Goal: Transaction & Acquisition: Purchase product/service

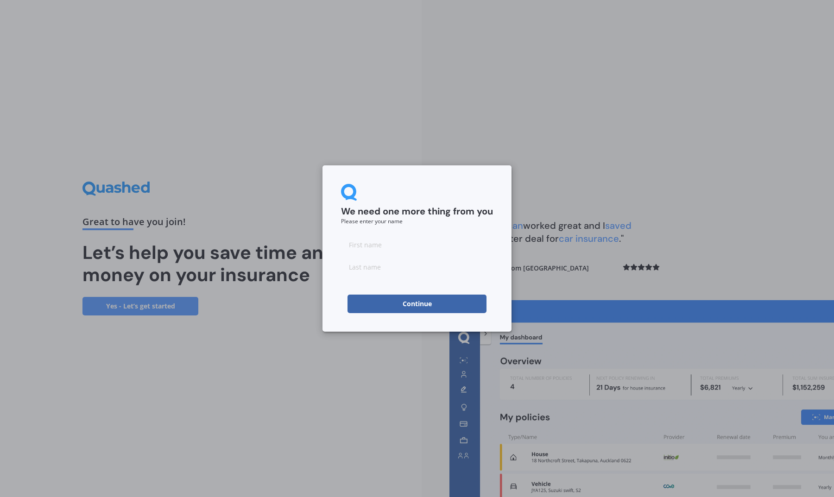
click at [362, 243] on input at bounding box center [417, 244] width 152 height 19
type input "[PERSON_NAME]"
click at [434, 303] on button "Continue" at bounding box center [416, 304] width 139 height 19
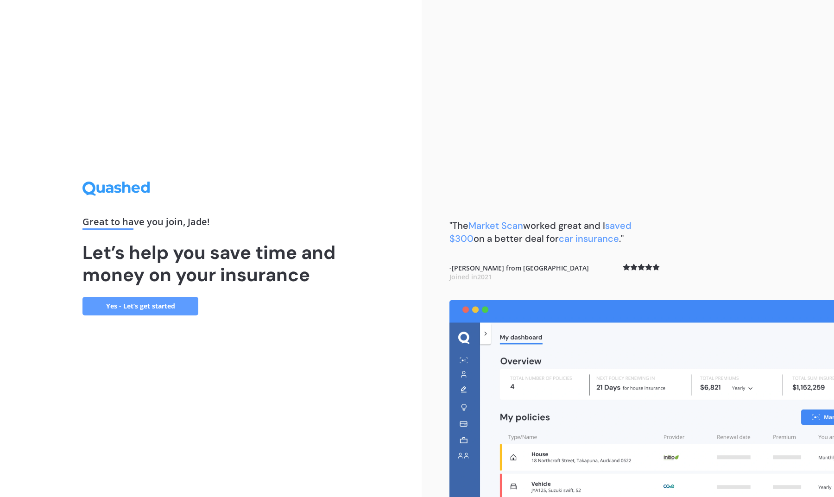
click at [151, 314] on link "Yes - Let’s get started" at bounding box center [140, 306] width 116 height 19
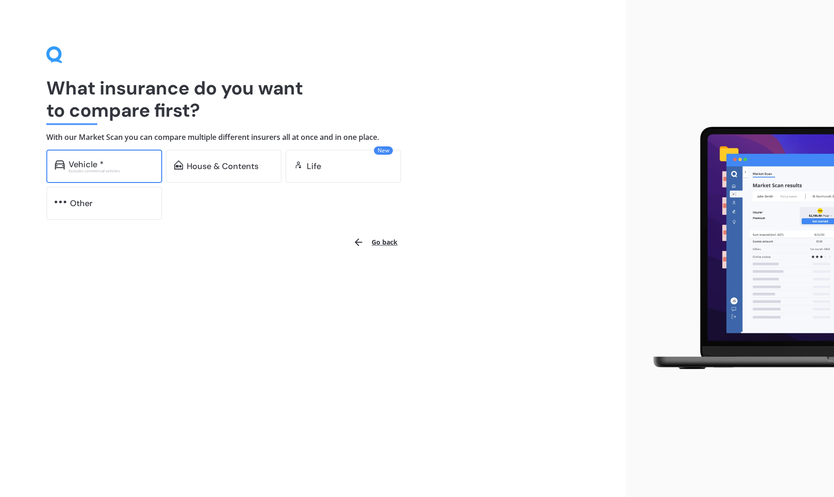
click at [85, 171] on div "Excludes commercial vehicles" at bounding box center [111, 171] width 85 height 4
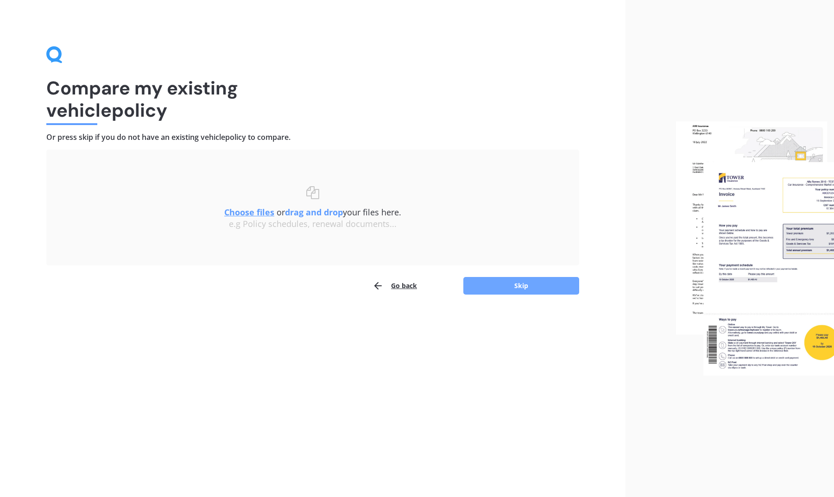
click at [506, 290] on button "Skip" at bounding box center [521, 286] width 116 height 18
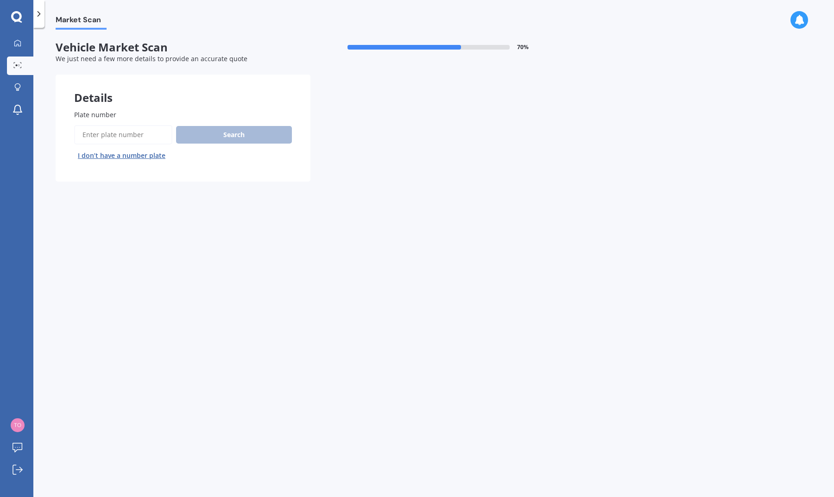
click at [108, 132] on input "Plate number" at bounding box center [123, 134] width 98 height 19
type input "kef136"
click at [242, 136] on button "Search" at bounding box center [234, 135] width 116 height 18
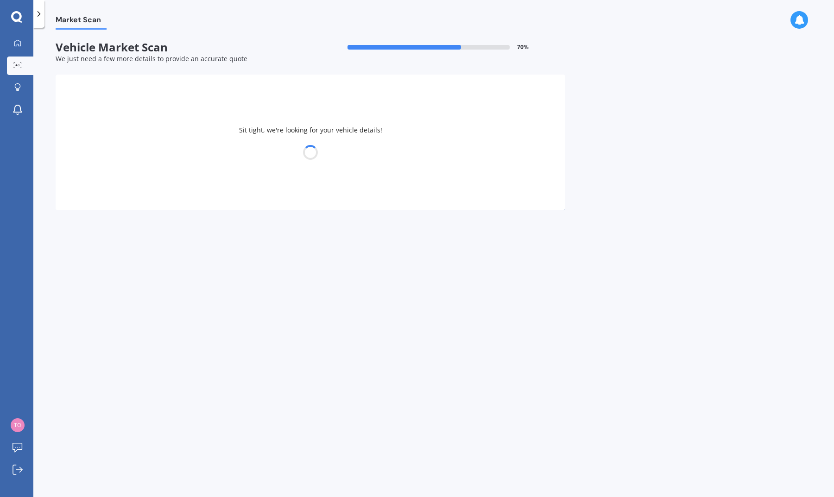
select select "FORD"
select select "MONDEO"
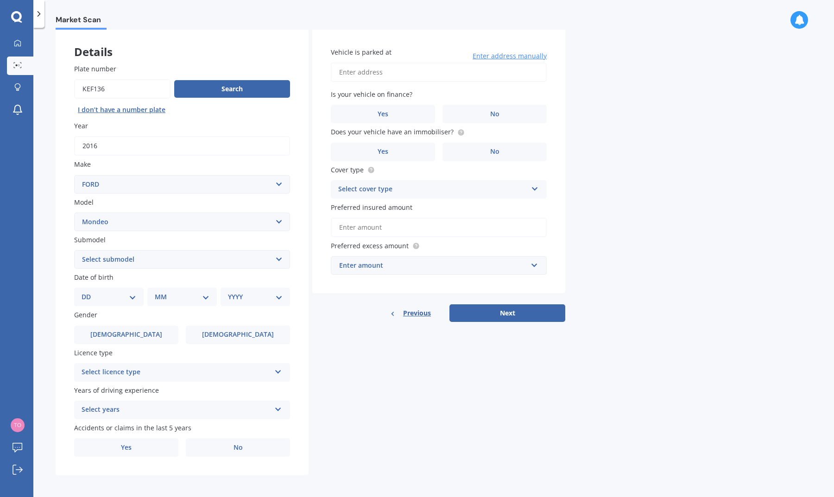
scroll to position [45, 0]
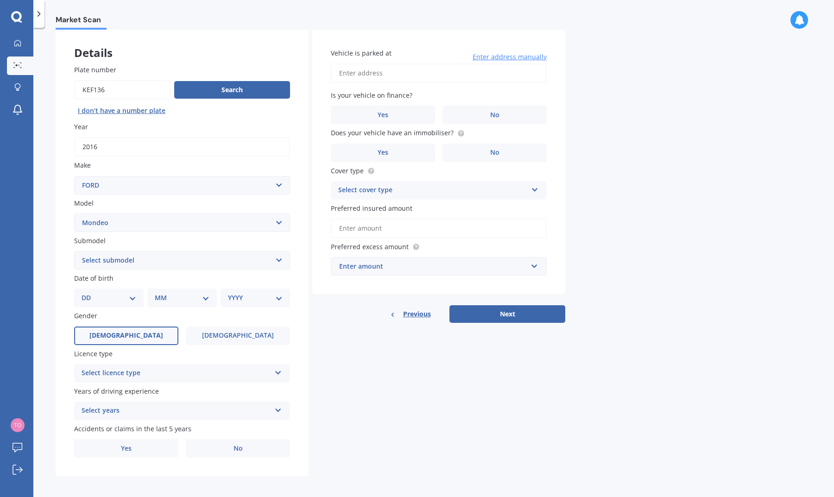
click at [137, 332] on label "[DEMOGRAPHIC_DATA]" at bounding box center [126, 336] width 104 height 19
click at [0, 0] on input "[DEMOGRAPHIC_DATA]" at bounding box center [0, 0] width 0 height 0
select select "TREND ECOBOOST"
select select "11"
click at [152, 295] on div "MM 01 02 03 04 05 06 07 08 09 10 11 12" at bounding box center [184, 298] width 66 height 19
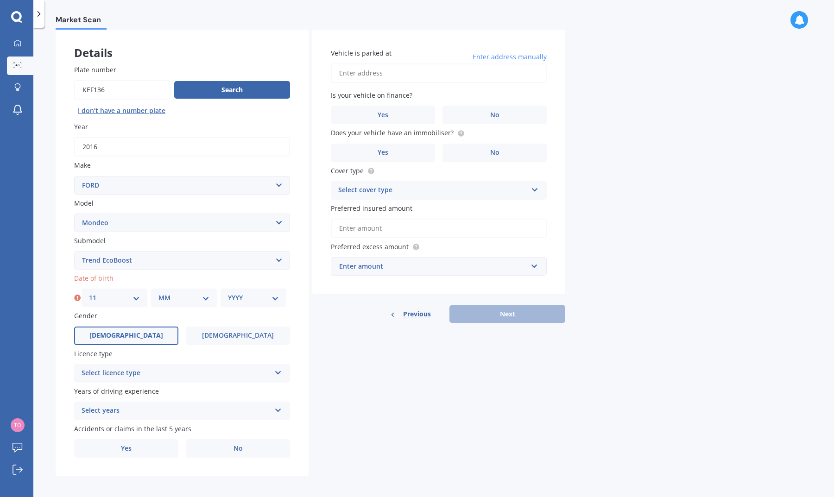
click at [207, 301] on div "MM 01 02 03 04 05 06 07 08 09 10 11 12" at bounding box center [184, 298] width 66 height 19
select select "01"
select select "2004"
click at [273, 364] on div "Select licence type NZ Full NZ Restricted NZ Learners Australia United Kingdom …" at bounding box center [182, 373] width 216 height 19
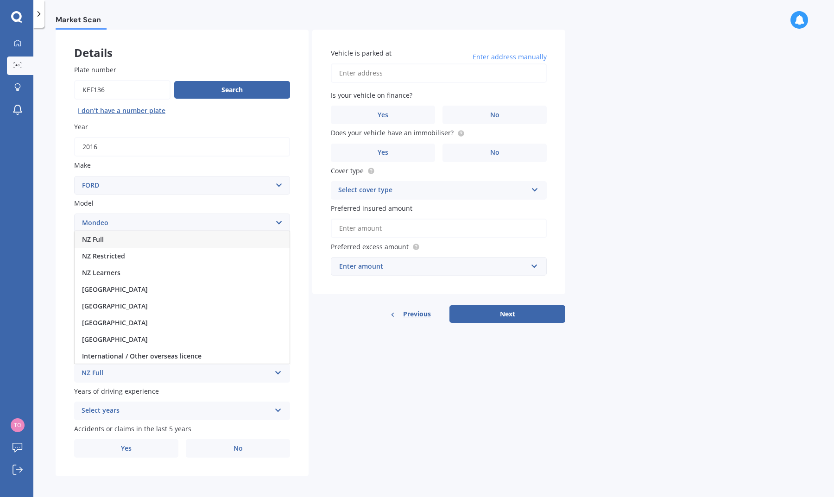
click at [225, 240] on div "NZ Full" at bounding box center [182, 239] width 215 height 17
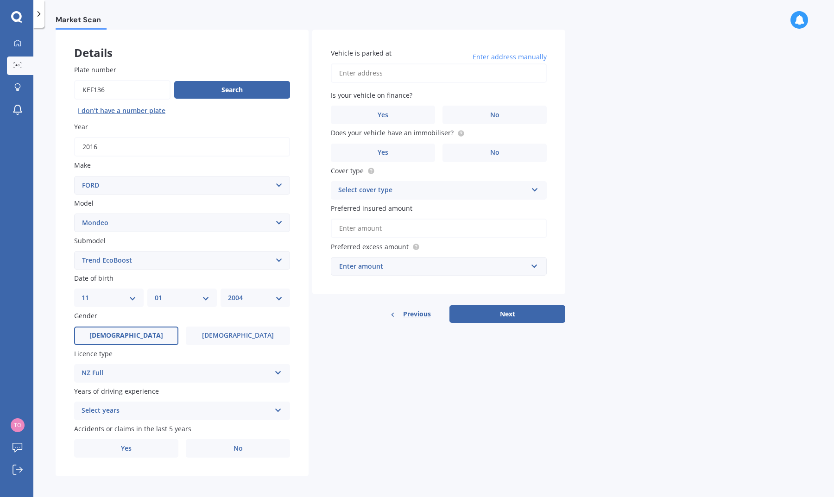
click at [220, 416] on div "Select years 5 or more years 4 years 3 years 2 years 1 year" at bounding box center [182, 411] width 216 height 19
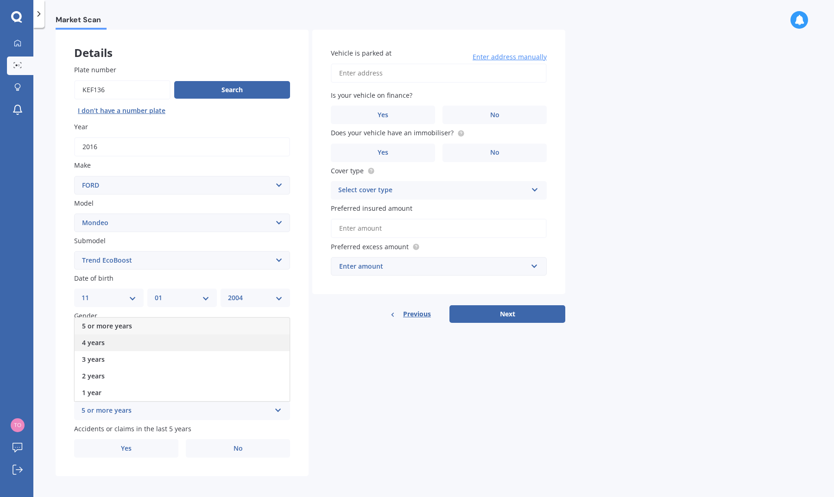
click at [178, 343] on div "4 years" at bounding box center [182, 342] width 215 height 17
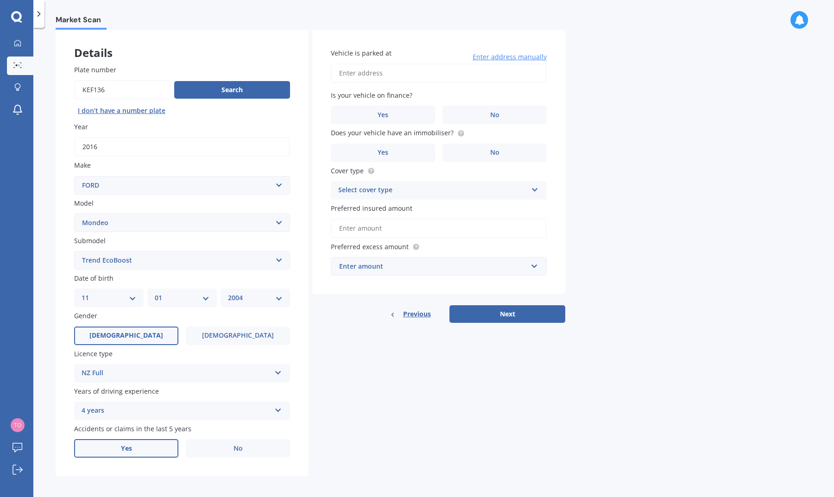
click at [142, 446] on label "Yes" at bounding box center [126, 448] width 104 height 19
click at [0, 0] on input "Yes" at bounding box center [0, 0] width 0 height 0
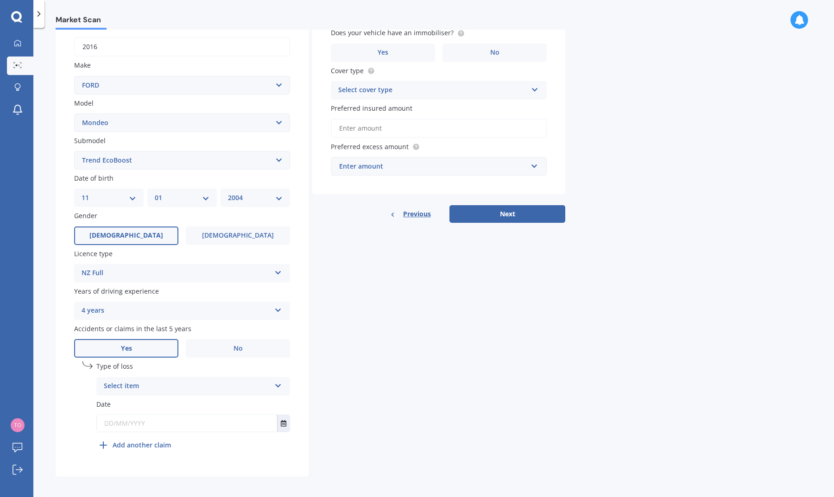
scroll to position [145, 0]
click at [274, 378] on div "Select item At fault accident Not at fault accident" at bounding box center [193, 387] width 194 height 19
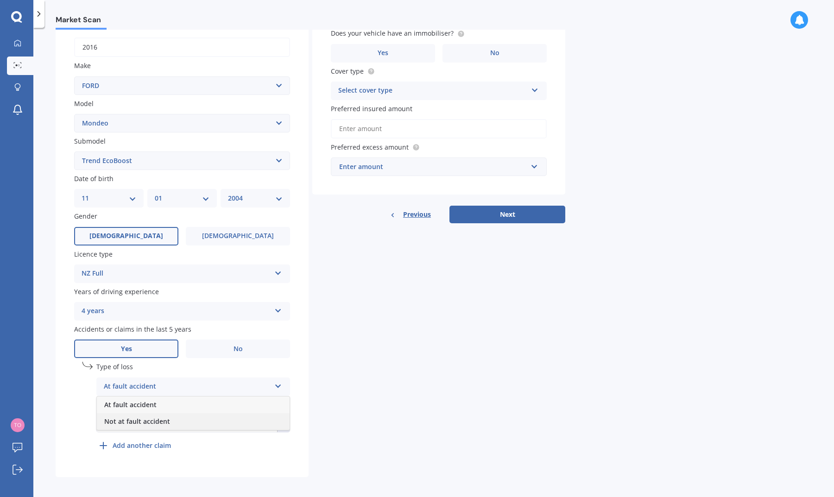
click at [255, 414] on div "Not at fault accident" at bounding box center [193, 421] width 193 height 17
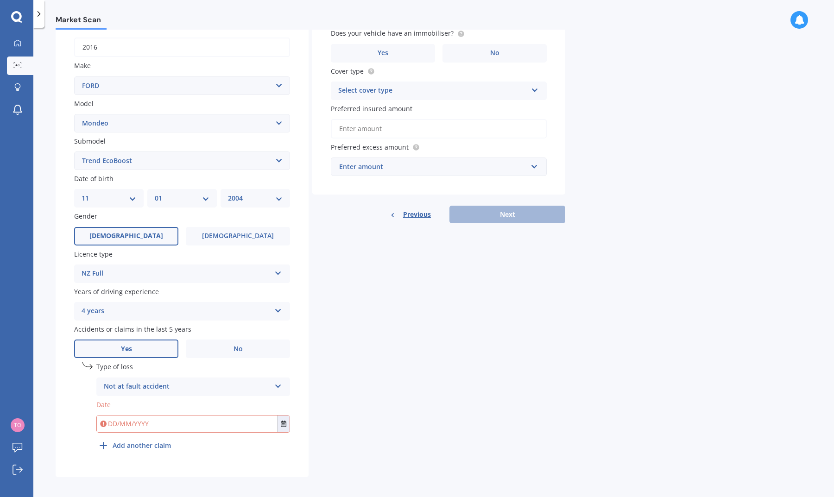
click at [191, 423] on input "text" at bounding box center [187, 424] width 180 height 17
type input "04/08/2023"
click at [390, 388] on div "Details Plate number Search I don’t have a number plate Year 2016 Make Select m…" at bounding box center [311, 203] width 510 height 547
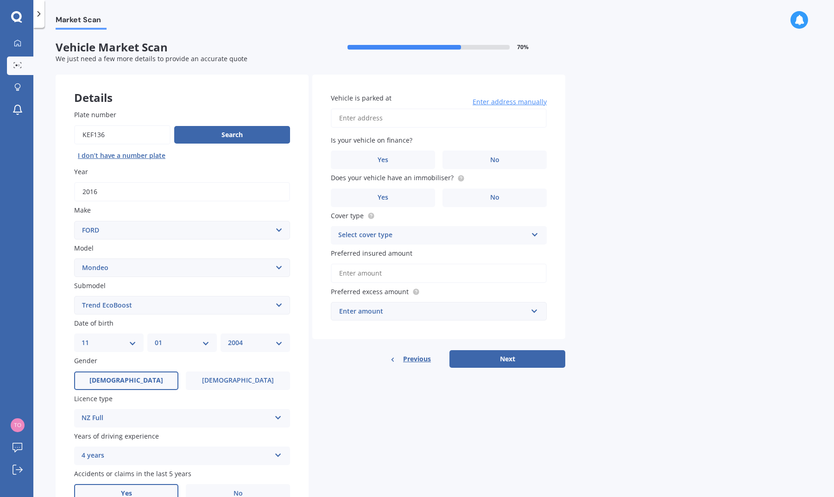
scroll to position [0, 0]
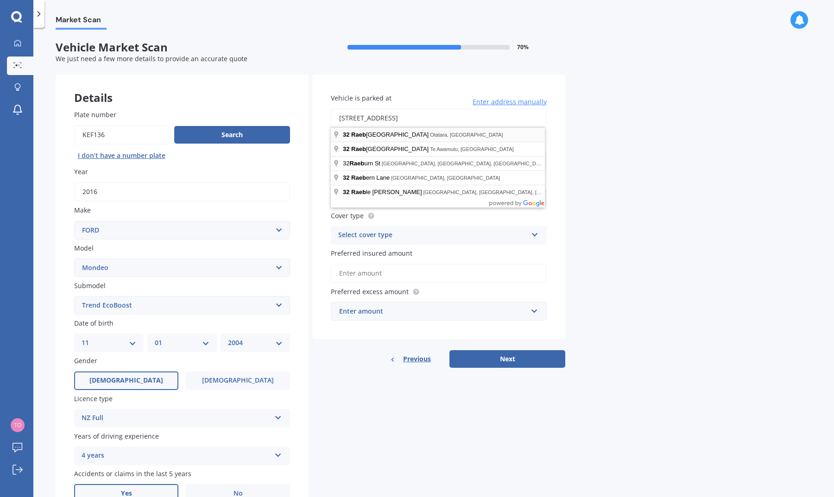
type input "32 Raeburn Avenue, Otatara 9879"
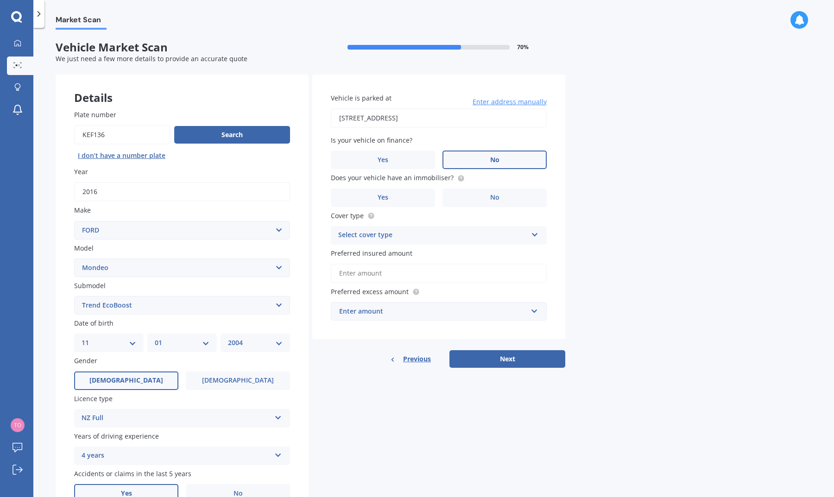
click at [469, 153] on label "No" at bounding box center [494, 160] width 104 height 19
click at [0, 0] on input "No" at bounding box center [0, 0] width 0 height 0
click at [458, 189] on label "No" at bounding box center [494, 198] width 104 height 19
click at [0, 0] on input "No" at bounding box center [0, 0] width 0 height 0
click at [456, 230] on div "Select cover type" at bounding box center [432, 235] width 189 height 11
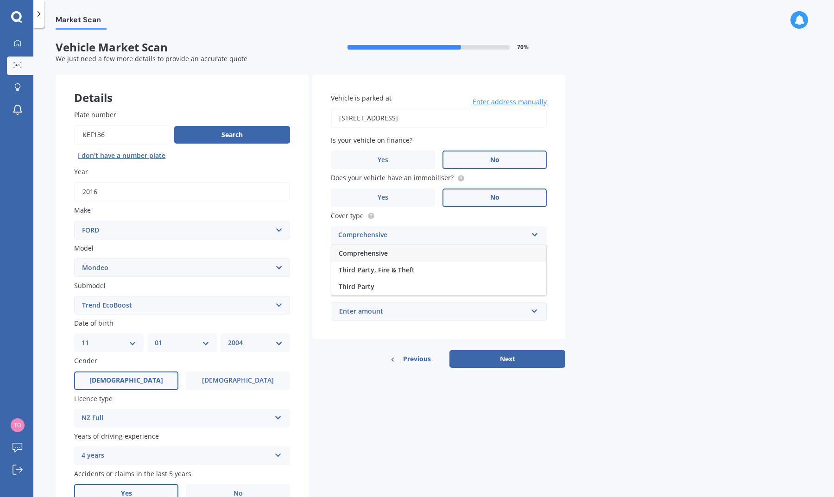
click at [455, 251] on div "Comprehensive" at bounding box center [438, 253] width 215 height 17
click at [451, 271] on input "Preferred insured amount" at bounding box center [439, 273] width 216 height 19
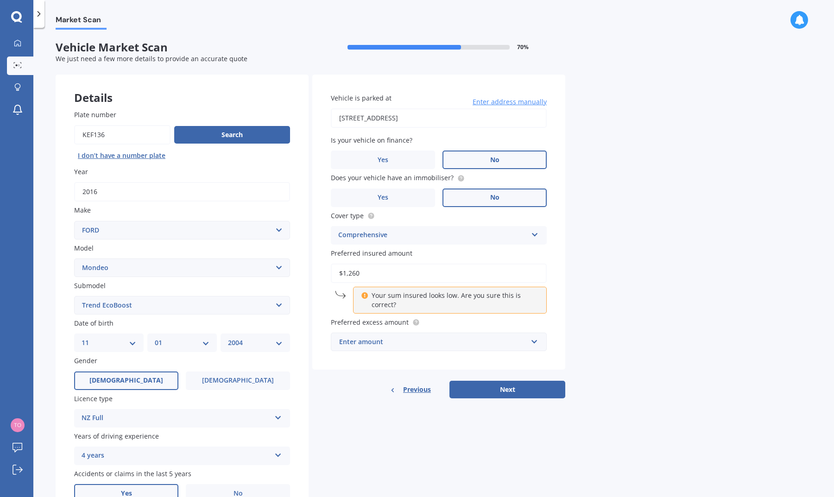
type input "$12,600"
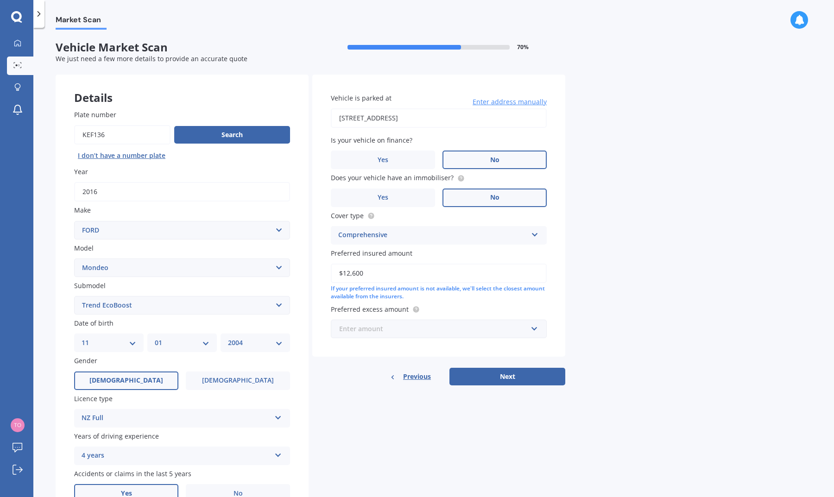
click at [529, 326] on input "text" at bounding box center [436, 329] width 208 height 18
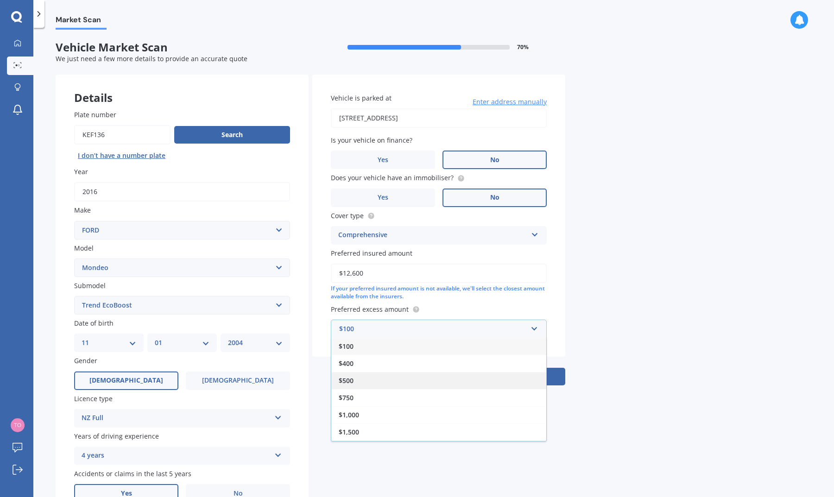
click at [488, 377] on div "$500" at bounding box center [438, 380] width 215 height 17
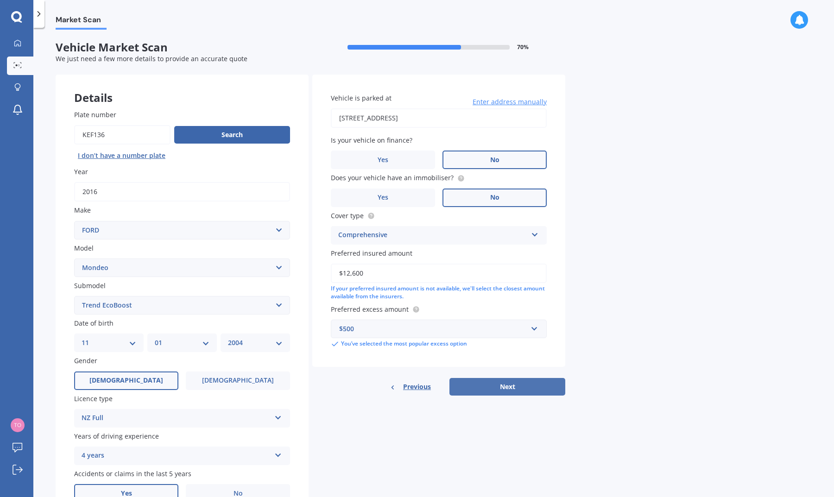
click at [493, 389] on button "Next" at bounding box center [507, 387] width 116 height 18
select select "11"
select select "01"
select select "2004"
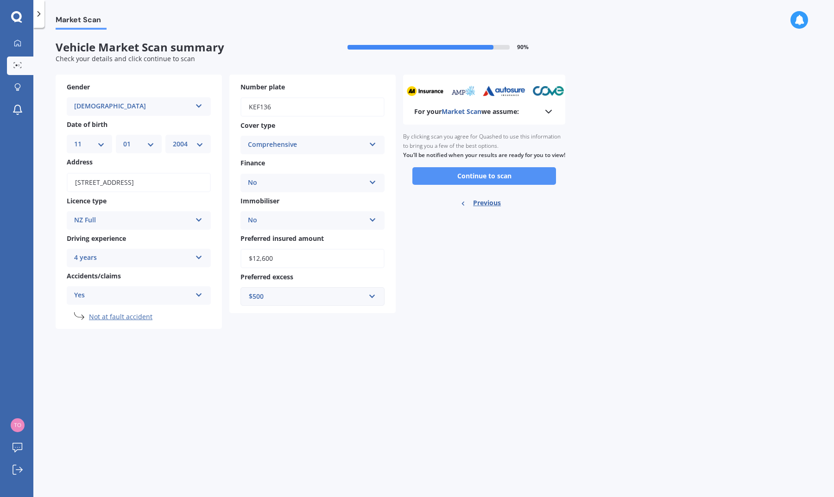
click at [464, 184] on button "Continue to scan" at bounding box center [484, 176] width 144 height 18
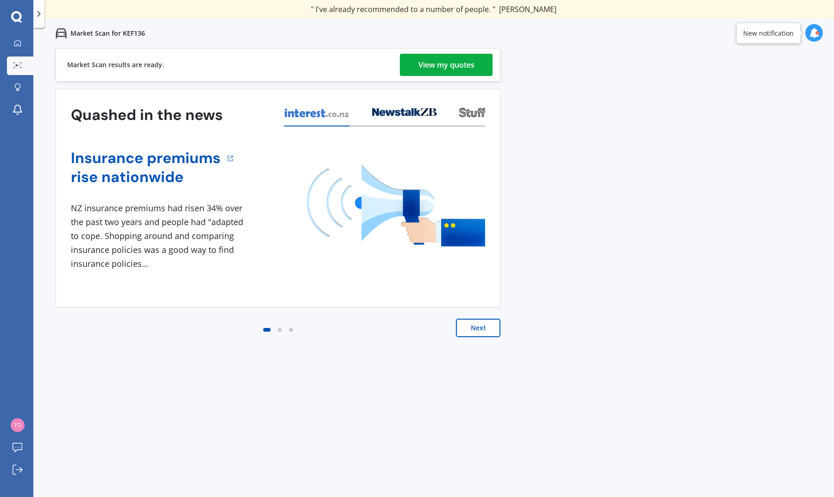
click at [450, 62] on div "View my quotes" at bounding box center [446, 65] width 56 height 22
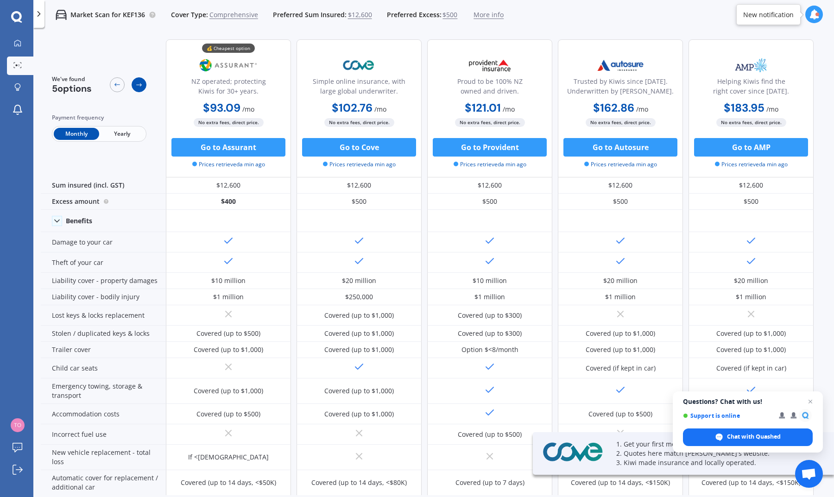
click at [136, 83] on icon at bounding box center [138, 84] width 7 height 7
click at [118, 82] on icon at bounding box center [116, 84] width 7 height 7
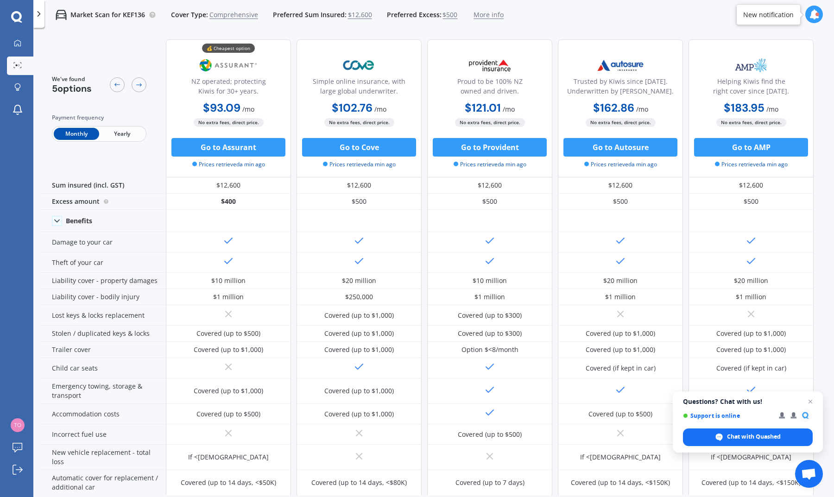
click at [357, 16] on span "$12,600" at bounding box center [360, 14] width 24 height 9
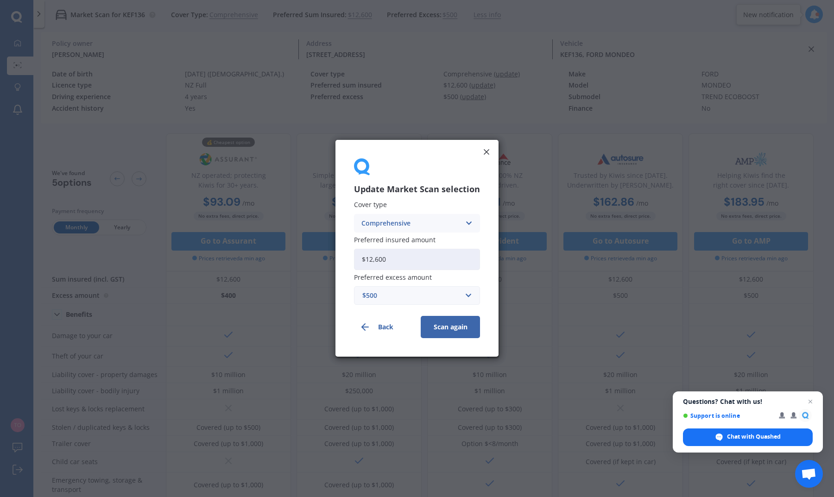
drag, startPoint x: 391, startPoint y: 255, endPoint x: 311, endPoint y: 251, distance: 80.7
click at [311, 251] on div "Update Market Scan selection Cover type Comprehensive Comprehensive Third Party…" at bounding box center [417, 248] width 834 height 497
type input "$13,000"
click at [460, 327] on button "Scan again" at bounding box center [450, 327] width 59 height 22
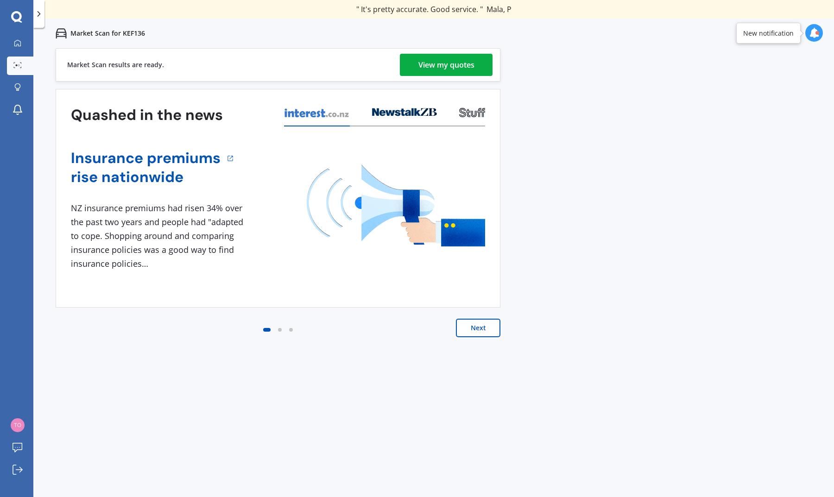
click at [447, 63] on div "View my quotes" at bounding box center [446, 65] width 56 height 22
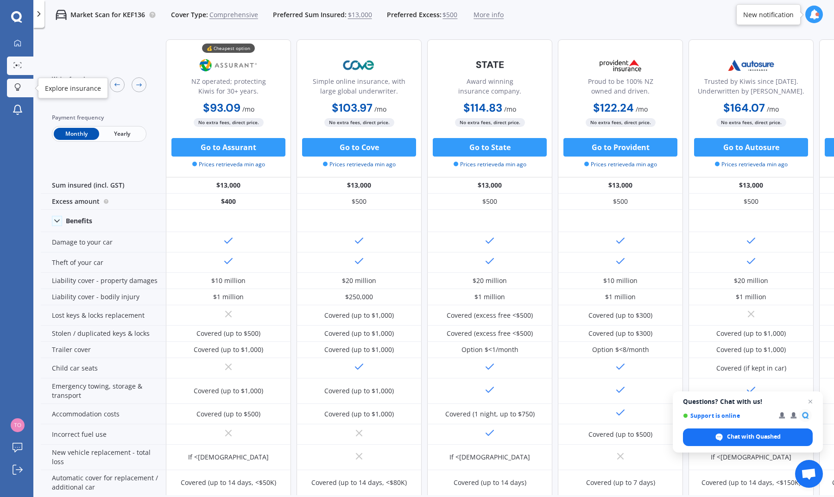
click at [19, 85] on icon at bounding box center [17, 87] width 6 height 8
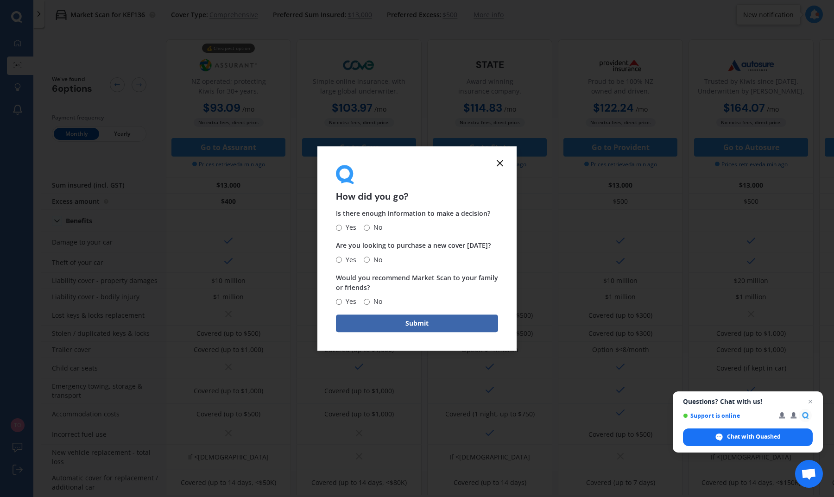
click at [503, 166] on icon at bounding box center [499, 163] width 11 height 11
